Goal: Find specific page/section: Find specific page/section

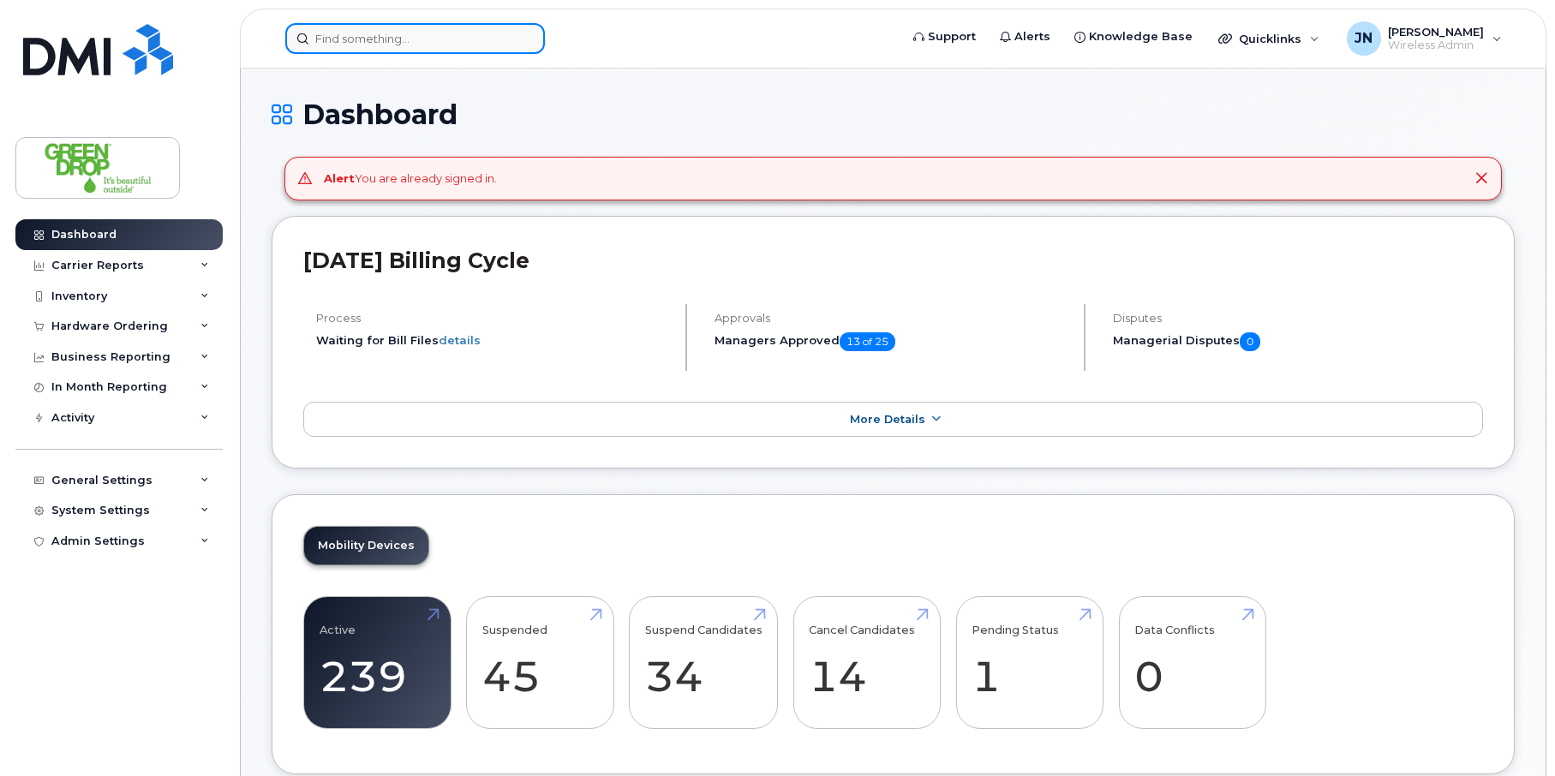
click at [405, 52] on input at bounding box center [415, 38] width 260 height 31
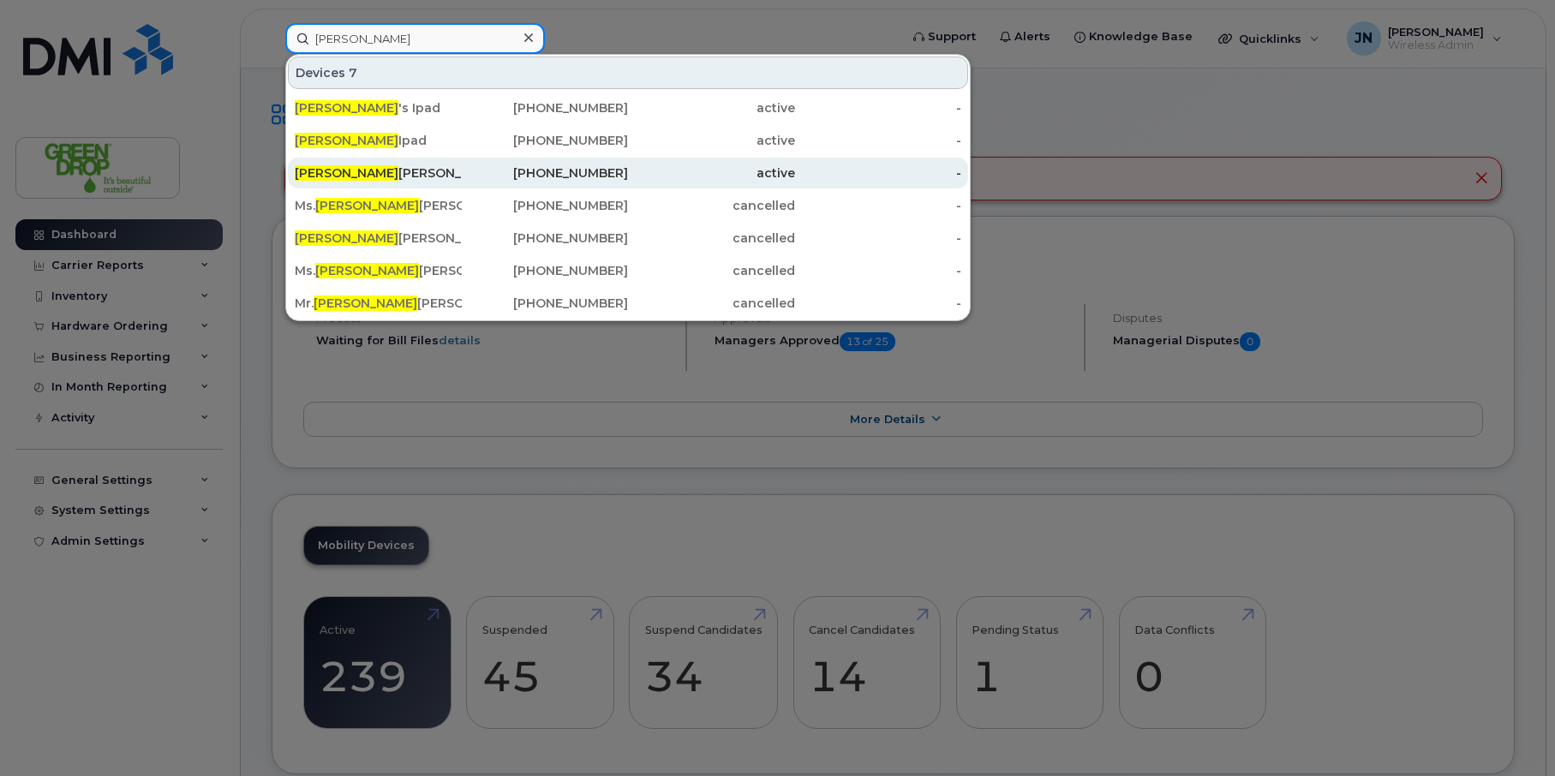
type input "katrina"
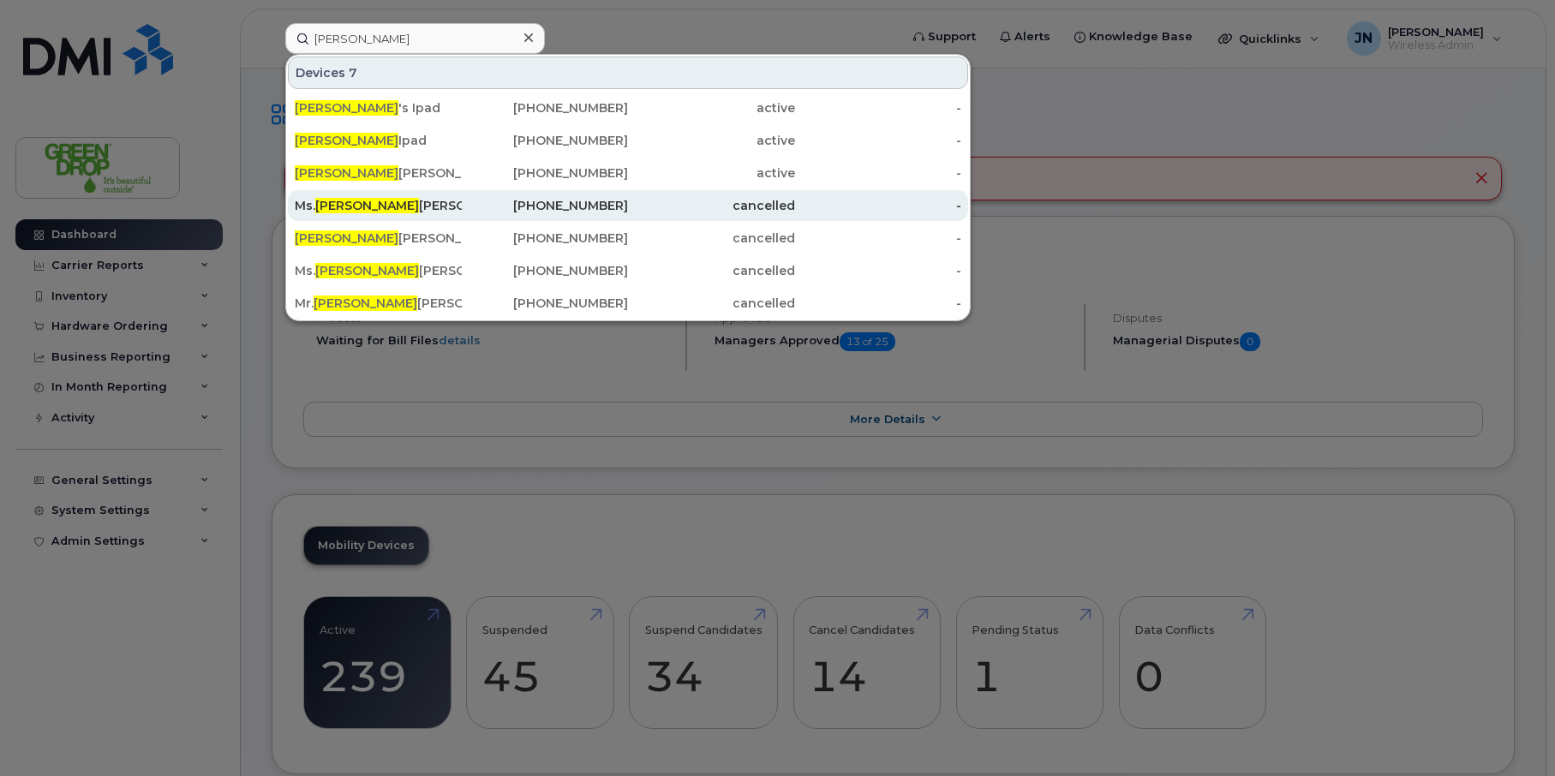
drag, startPoint x: 428, startPoint y: 167, endPoint x: 409, endPoint y: 201, distance: 39.1
click at [428, 167] on div "Katrina Robinson" at bounding box center [378, 173] width 167 height 17
